Goal: Contribute content: Add original content to the website for others to see

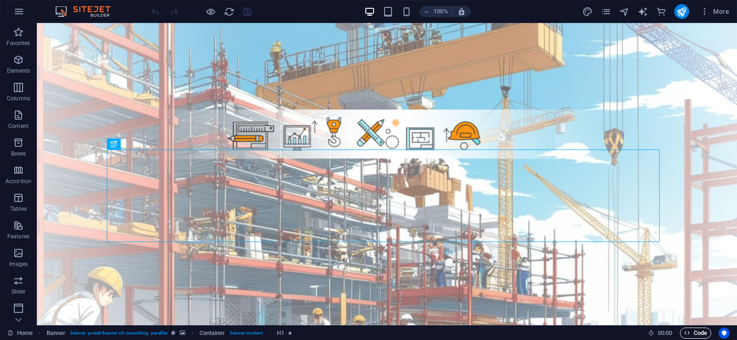
click at [699, 331] on span "Code" at bounding box center [695, 333] width 23 height 11
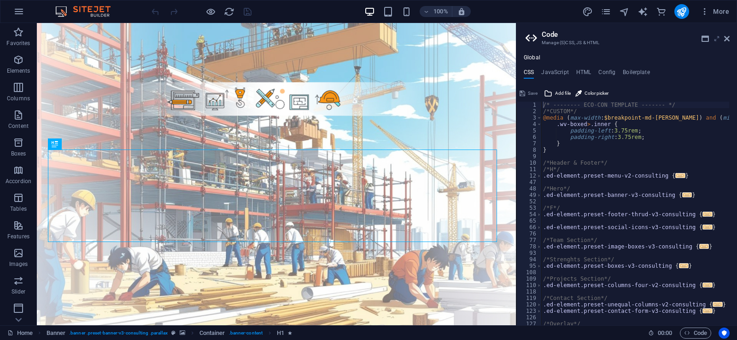
click at [717, 39] on icon at bounding box center [717, 38] width 0 height 7
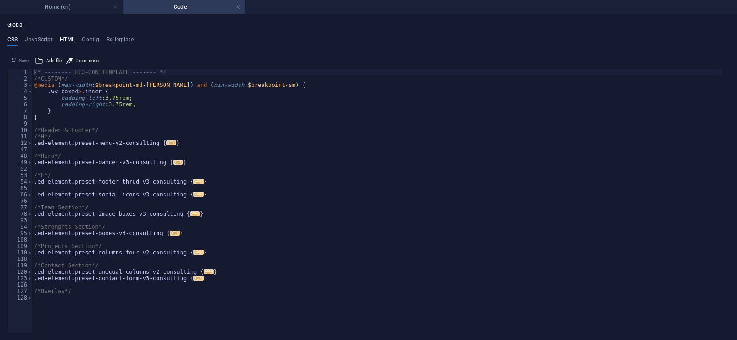
click at [71, 39] on h4 "HTML" at bounding box center [67, 41] width 15 height 10
type textarea "<a href="#main-content" class="wv-link-content button">Skip to main content</a>"
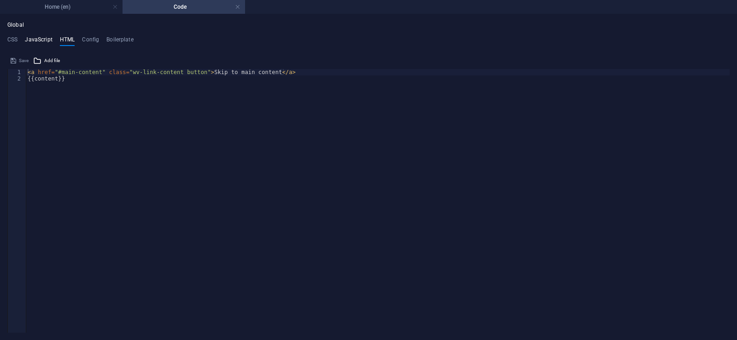
click at [49, 39] on h4 "JavaScript" at bounding box center [38, 41] width 27 height 10
type textarea "/* JS for preset "Menu V2" */"
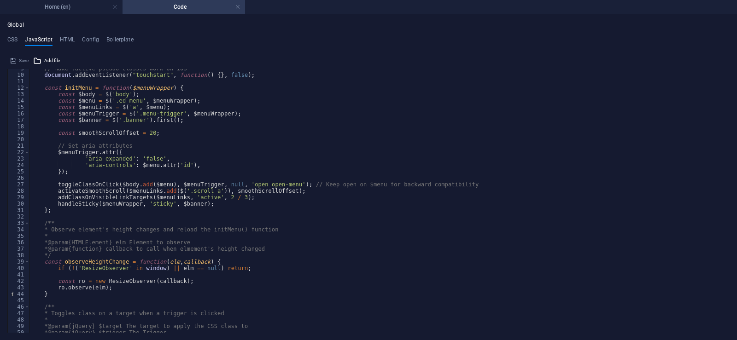
scroll to position [83, 0]
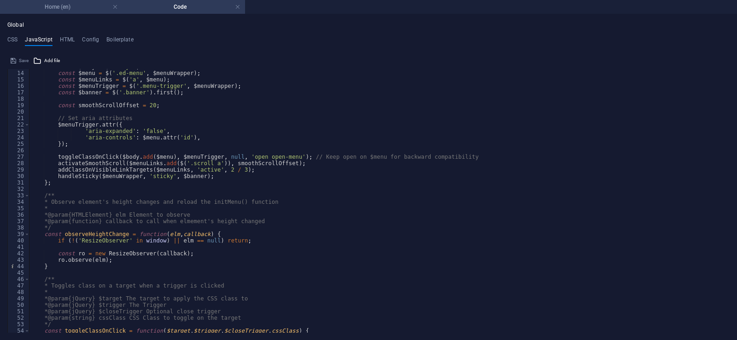
click at [62, 8] on h4 "Home (en)" at bounding box center [61, 7] width 123 height 10
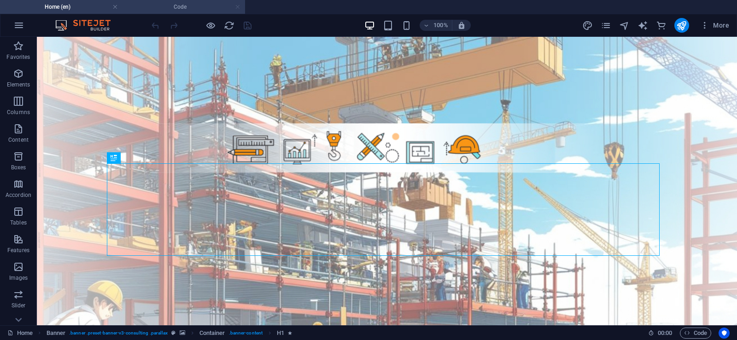
click at [236, 10] on link at bounding box center [238, 7] width 6 height 9
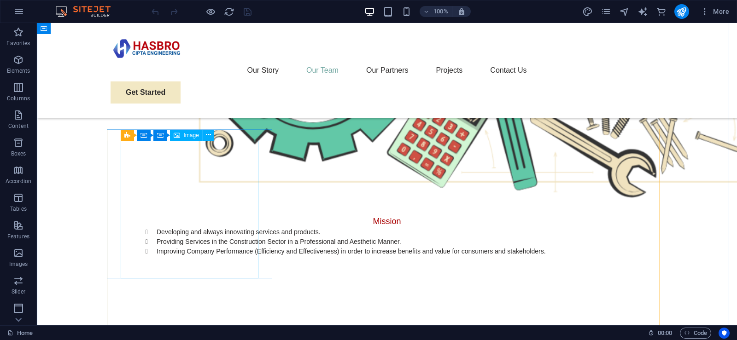
scroll to position [783, 0]
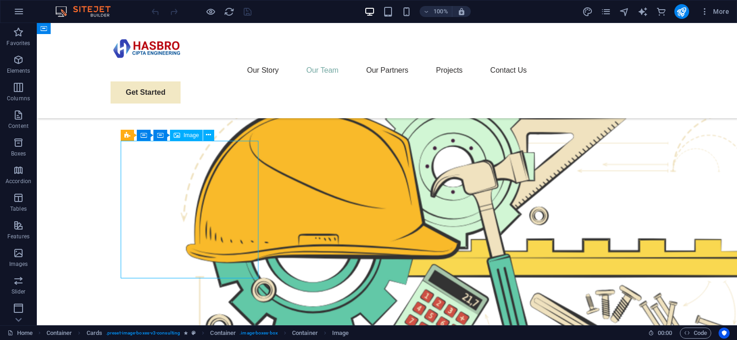
select select "%"
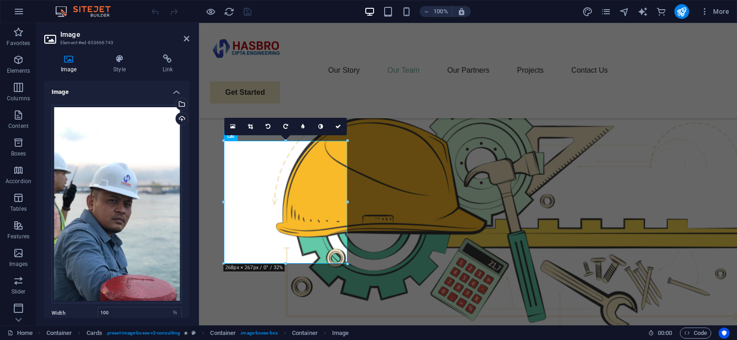
scroll to position [803, 0]
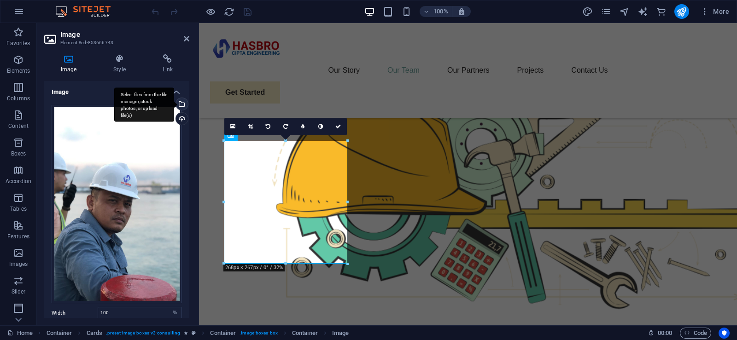
click at [182, 103] on div "Select files from the file manager, stock photos, or upload file(s)" at bounding box center [181, 105] width 14 height 14
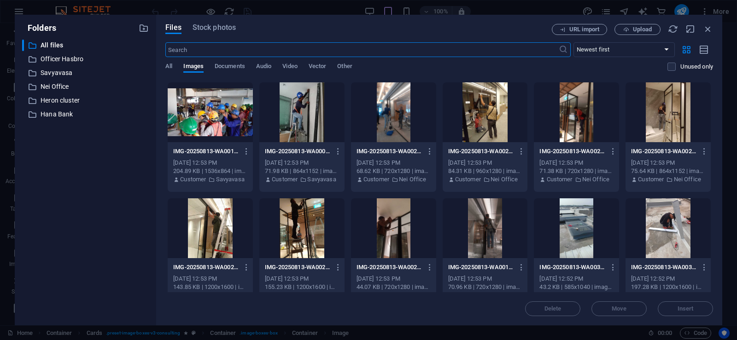
scroll to position [0, 0]
